Goal: Navigation & Orientation: Find specific page/section

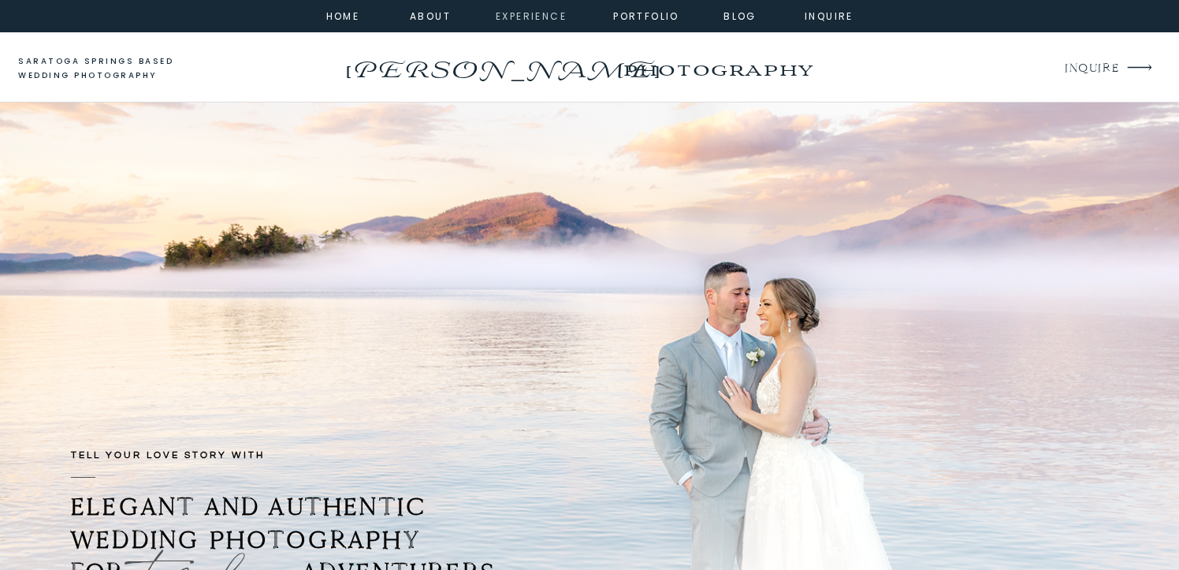
click at [544, 16] on nav "experience" at bounding box center [528, 15] width 64 height 14
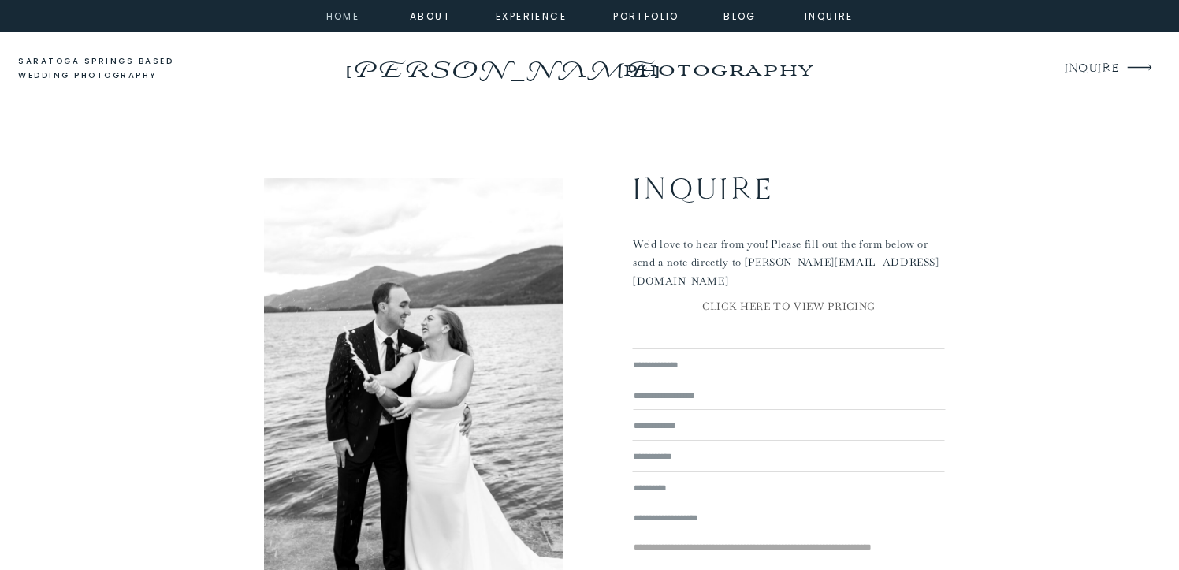
click at [337, 16] on nav "home" at bounding box center [343, 15] width 43 height 14
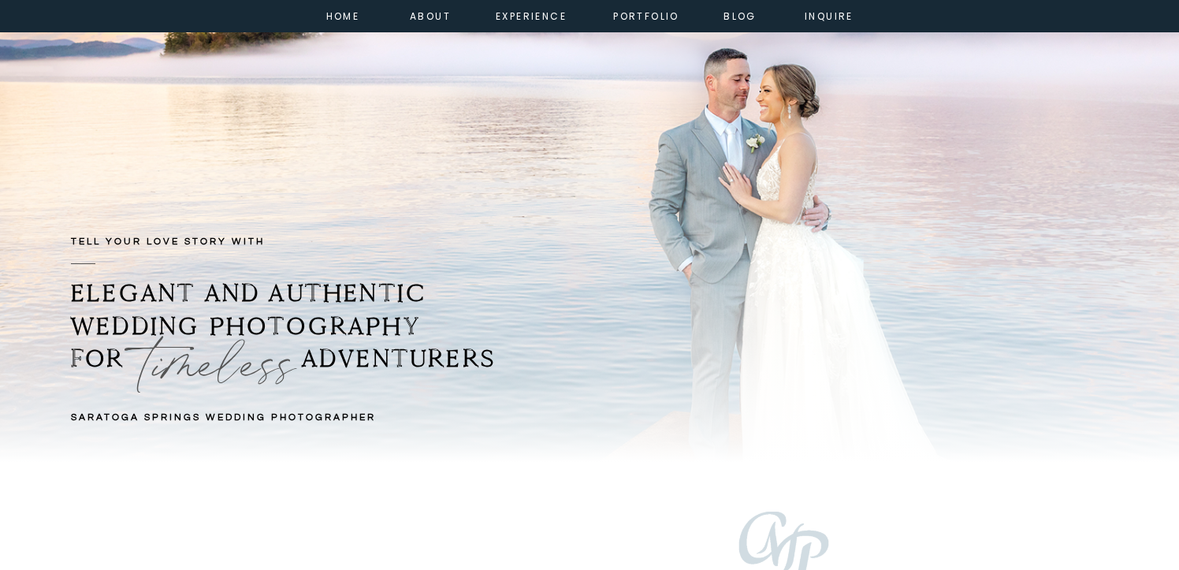
scroll to position [276, 0]
